Goal: Task Accomplishment & Management: Complete application form

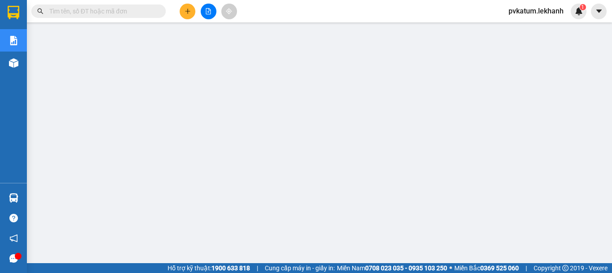
click at [191, 17] on button at bounding box center [188, 12] width 16 height 16
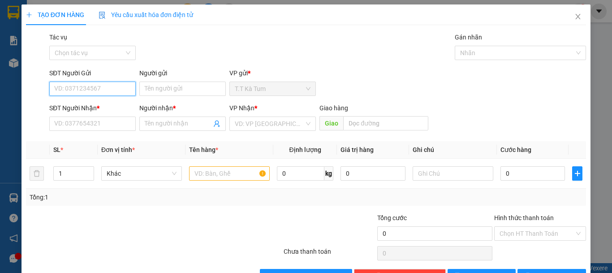
paste input "0968187443"
type input "0968187443"
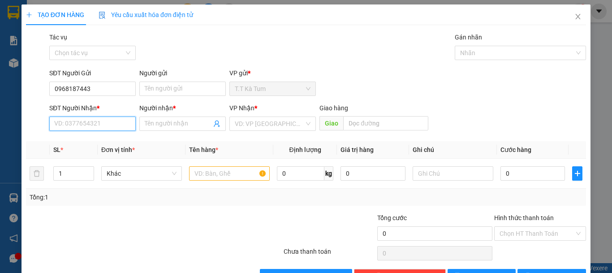
click at [78, 117] on input "SĐT Người Nhận *" at bounding box center [92, 124] width 87 height 14
paste input "0968187443"
type input "0968187443"
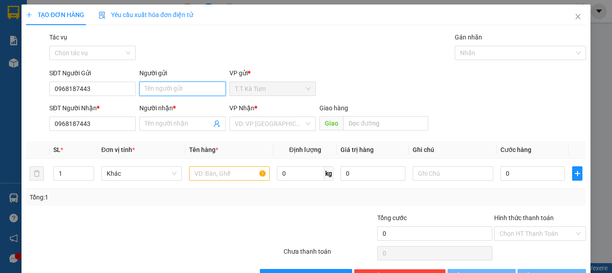
click at [164, 92] on input "Người gửi" at bounding box center [182, 89] width 87 height 14
type input "KHÁCH"
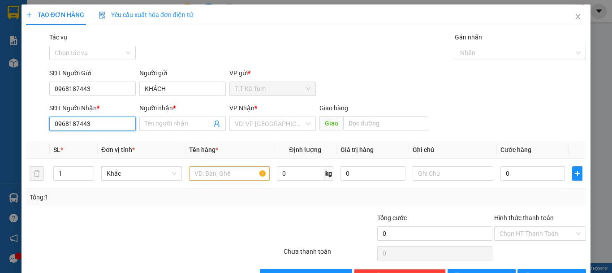
click at [112, 128] on input "0968187443" at bounding box center [92, 124] width 87 height 14
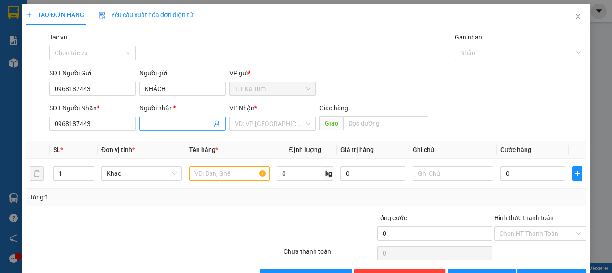
click at [156, 123] on input "Người nhận *" at bounding box center [178, 124] width 67 height 10
type input "KHÁCH"
click at [213, 179] on input "text" at bounding box center [229, 173] width 81 height 14
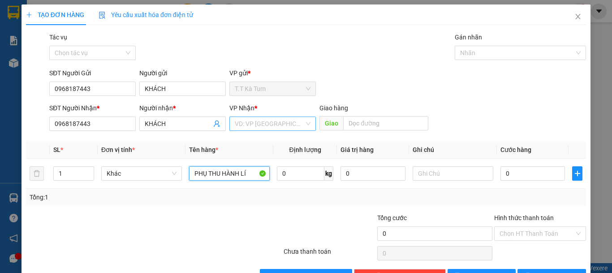
type input "PHỤ THU HÀNH LÍ"
click at [260, 125] on input "search" at bounding box center [269, 123] width 69 height 13
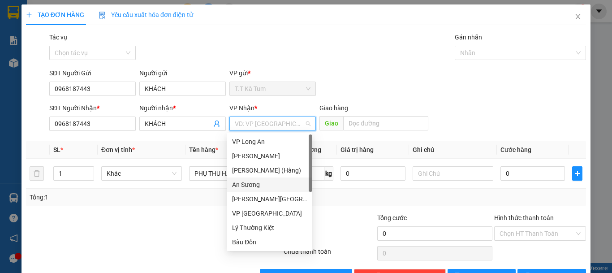
click at [254, 187] on div "An Sương" at bounding box center [269, 185] width 75 height 10
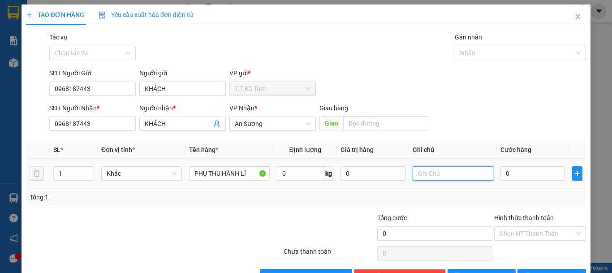
click at [453, 179] on input "text" at bounding box center [453, 173] width 81 height 14
type input "G6 7 TÀI 11H"
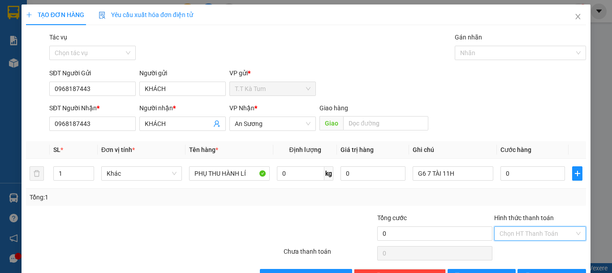
click at [525, 236] on input "Hình thức thanh toán" at bounding box center [537, 233] width 75 height 13
click at [520, 201] on div "Tại văn phòng" at bounding box center [535, 201] width 80 height 10
click at [519, 176] on input "0" at bounding box center [533, 173] width 65 height 14
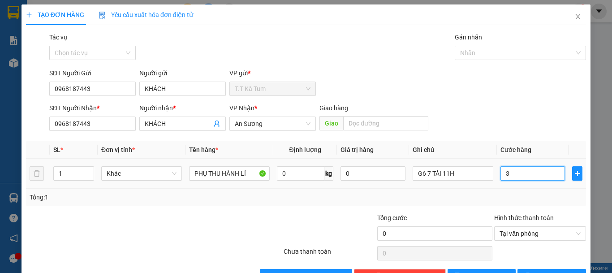
type input "32"
type input "320"
type input "32"
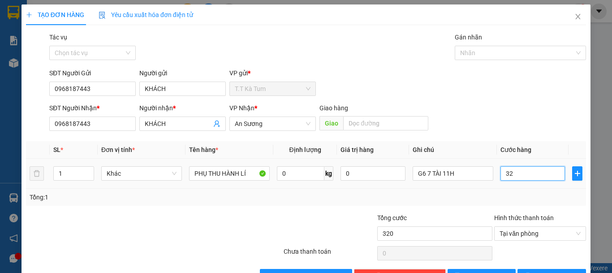
type input "32"
type input "3"
type input "30"
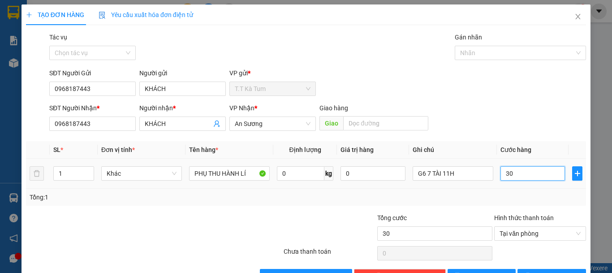
type input "300"
type input "3.000"
type input "30.000"
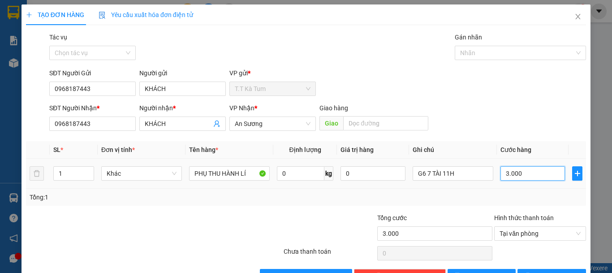
type input "30.000"
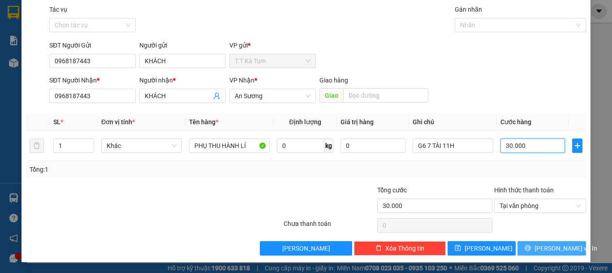
type input "30.000"
click at [535, 247] on button "[PERSON_NAME] và In" at bounding box center [552, 248] width 69 height 14
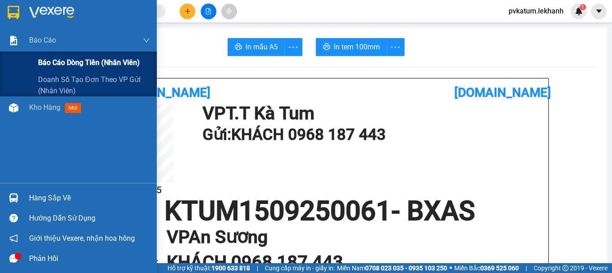
click at [84, 62] on span "Báo cáo dòng tiền (nhân viên)" at bounding box center [89, 62] width 102 height 11
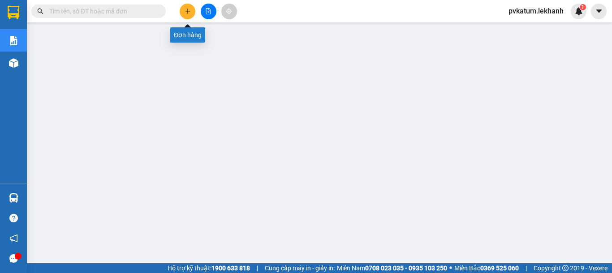
click at [191, 14] on button at bounding box center [188, 12] width 16 height 16
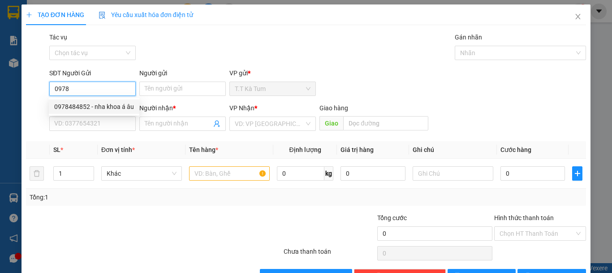
click at [83, 107] on div "0978484852 - nha khoa á âu" at bounding box center [94, 107] width 80 height 10
type input "0978484852"
type input "nha khoa á âu"
type input "0777099897"
type input "tài"
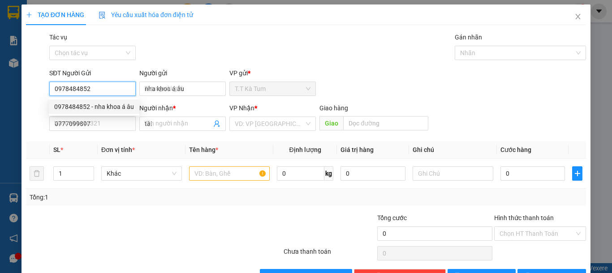
type input "30.000"
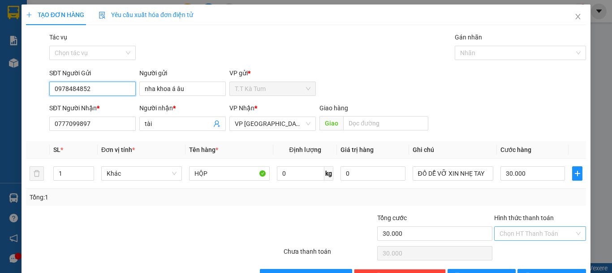
type input "0978484852"
click at [530, 233] on input "Hình thức thanh toán" at bounding box center [537, 233] width 75 height 13
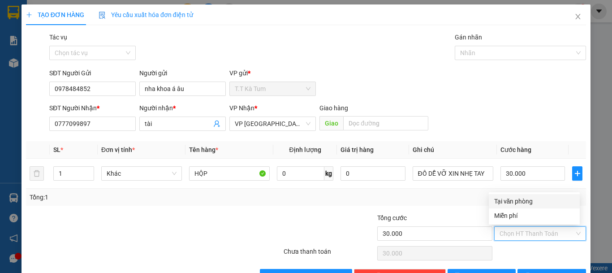
click at [520, 204] on div "Tại văn phòng" at bounding box center [535, 201] width 80 height 10
type input "0"
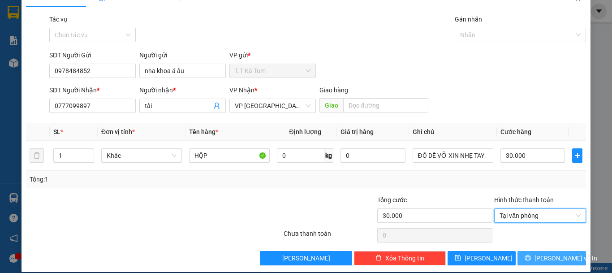
scroll to position [28, 0]
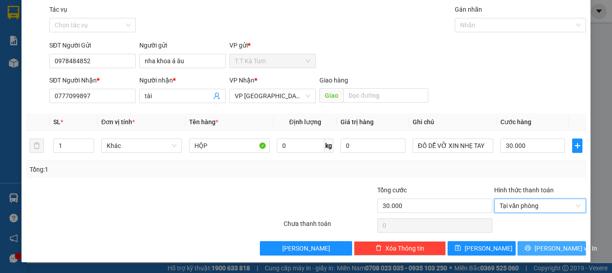
click at [541, 251] on span "[PERSON_NAME] và In" at bounding box center [566, 248] width 63 height 10
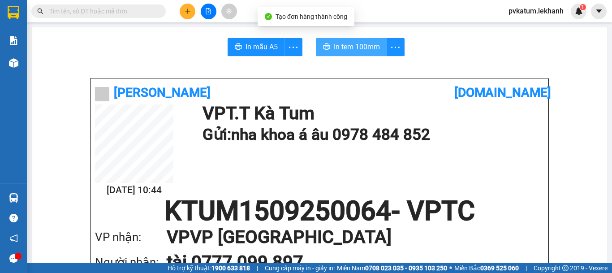
click at [372, 53] on button "In tem 100mm" at bounding box center [351, 47] width 71 height 18
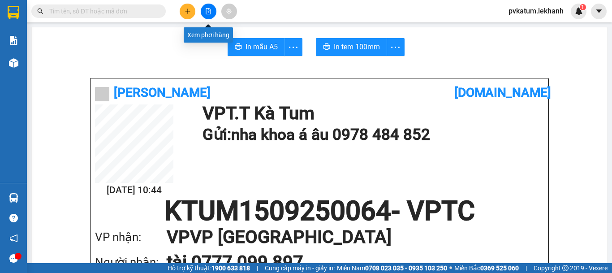
click at [193, 17] on button at bounding box center [188, 12] width 16 height 16
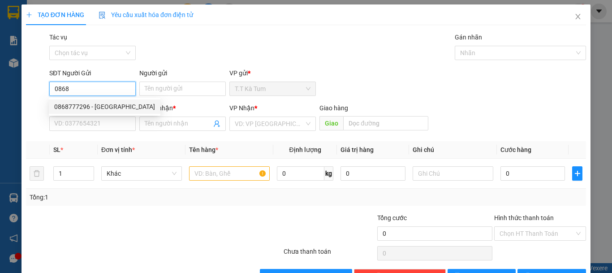
click at [88, 110] on div "0868777296 - [GEOGRAPHIC_DATA]" at bounding box center [104, 107] width 101 height 10
type input "0868777296"
type input "VIỆT NHA"
type input "0972155979"
type input "THANH LAD"
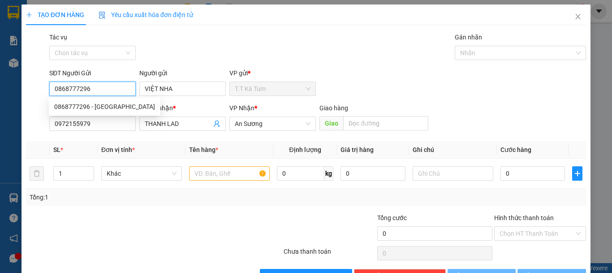
type input "30.000"
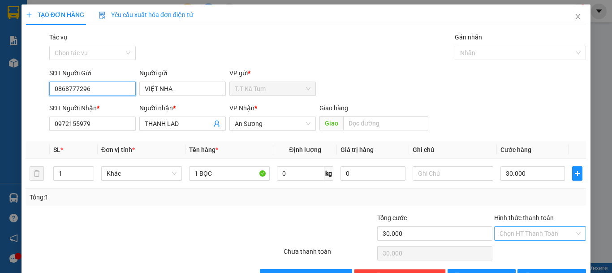
type input "0868777296"
click at [528, 233] on input "Hình thức thanh toán" at bounding box center [537, 233] width 75 height 13
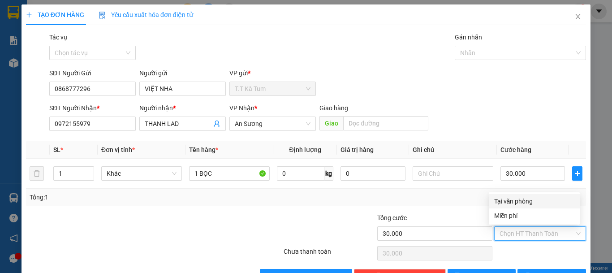
click at [514, 204] on div "Tại văn phòng" at bounding box center [535, 201] width 80 height 10
type input "0"
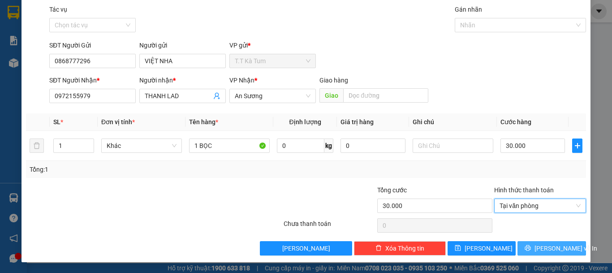
click at [529, 246] on icon "printer" at bounding box center [528, 248] width 6 height 6
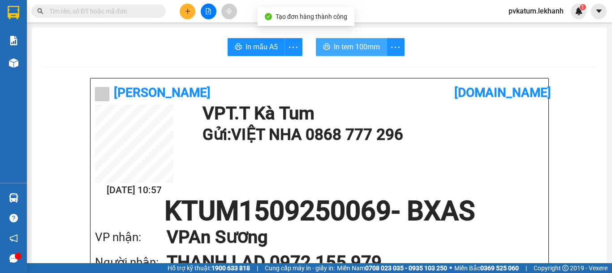
click at [338, 51] on span "In tem 100mm" at bounding box center [357, 46] width 46 height 11
